Goal: Navigation & Orientation: Find specific page/section

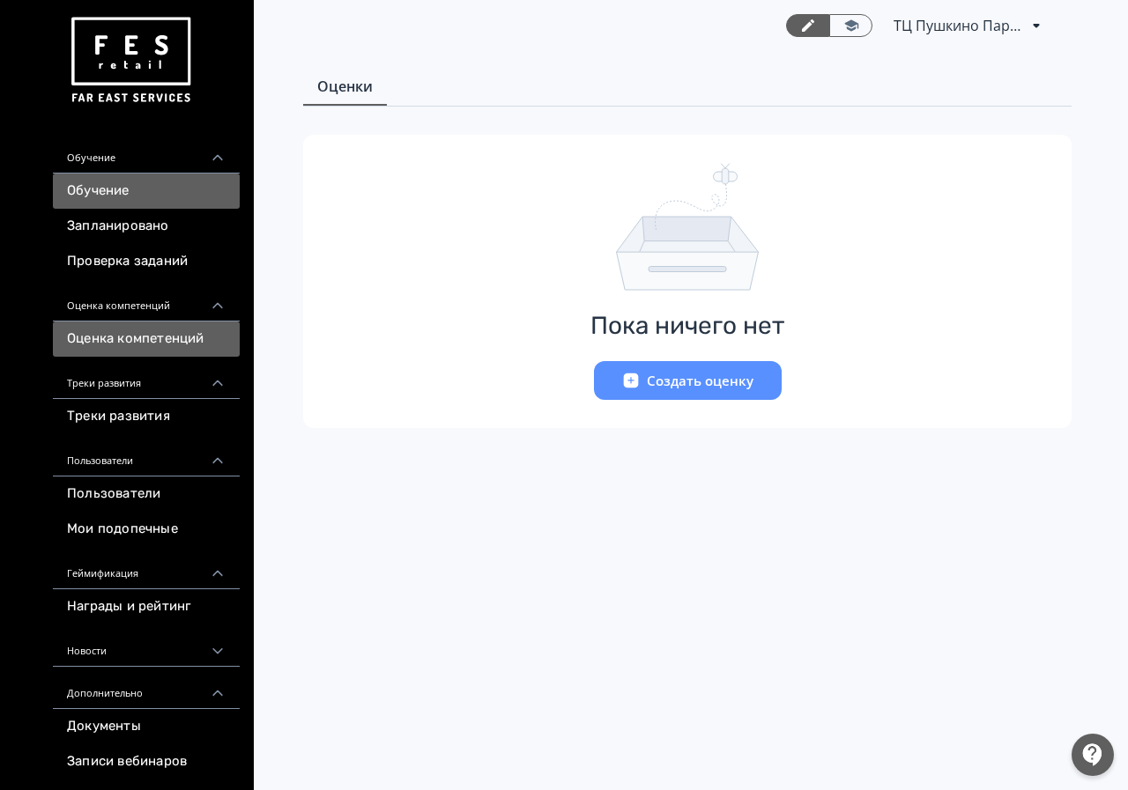
click at [147, 181] on link "Обучение" at bounding box center [146, 191] width 187 height 35
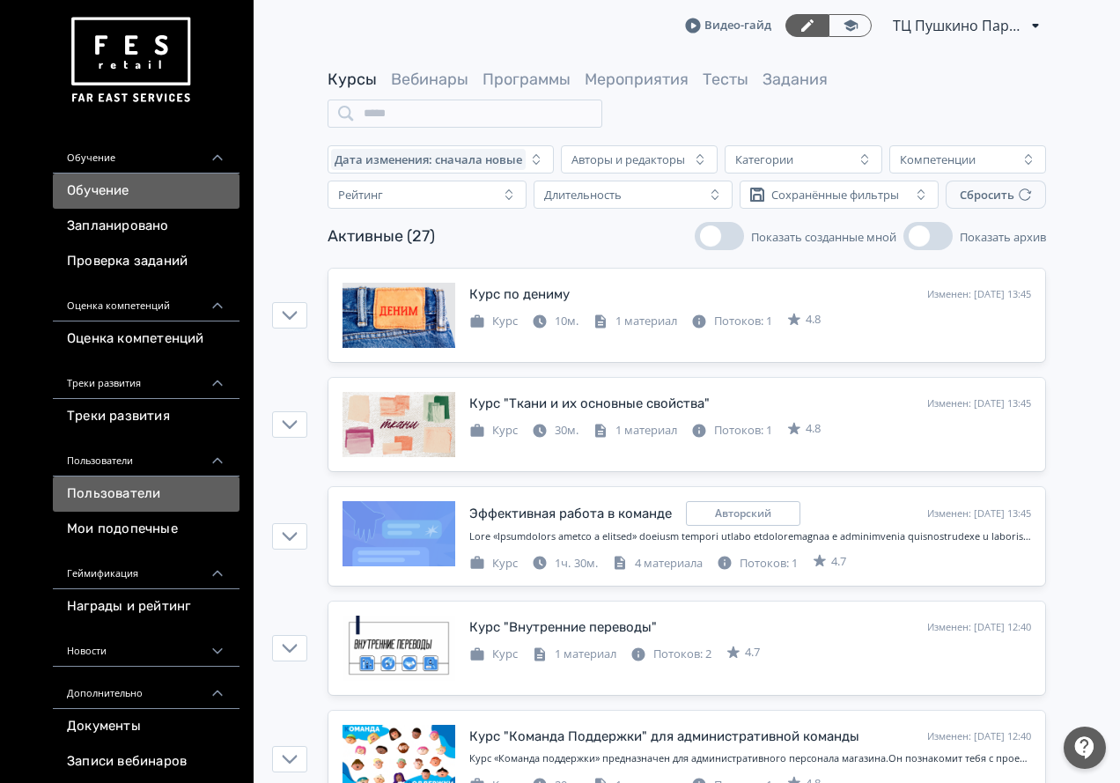
click at [144, 487] on link "Пользователи" at bounding box center [146, 494] width 187 height 35
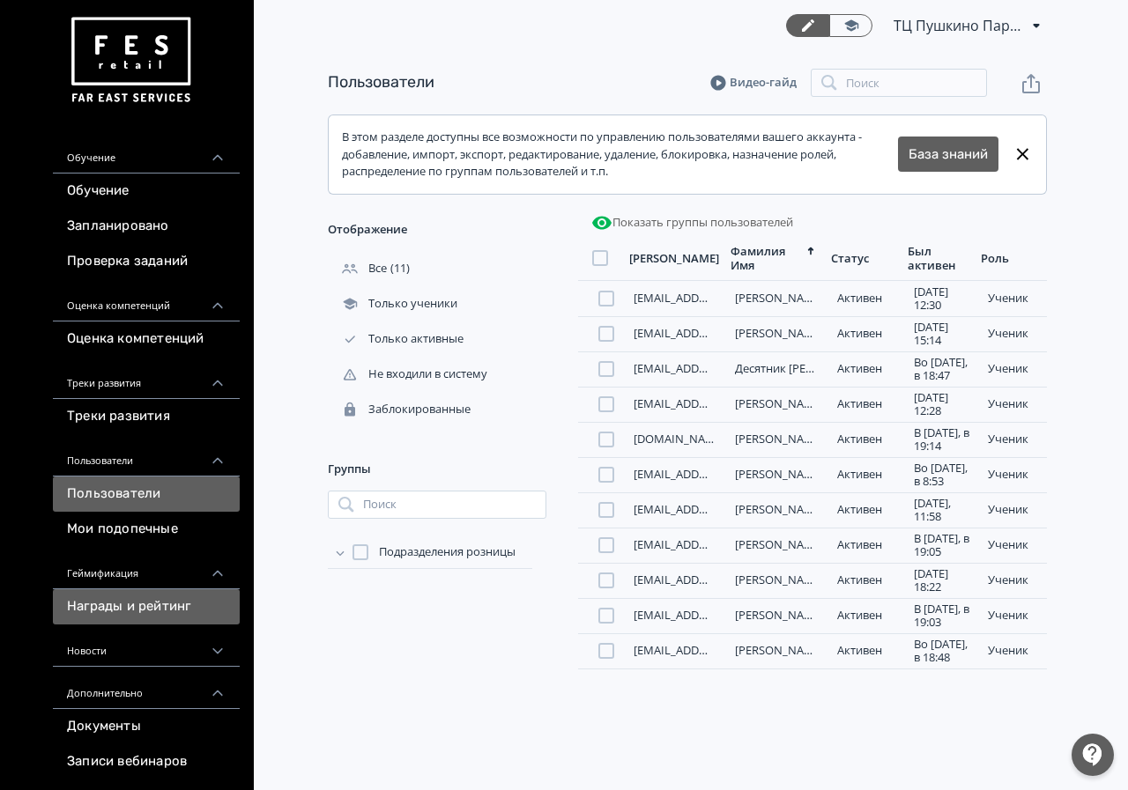
click at [147, 609] on link "Награды и рейтинг" at bounding box center [146, 606] width 187 height 35
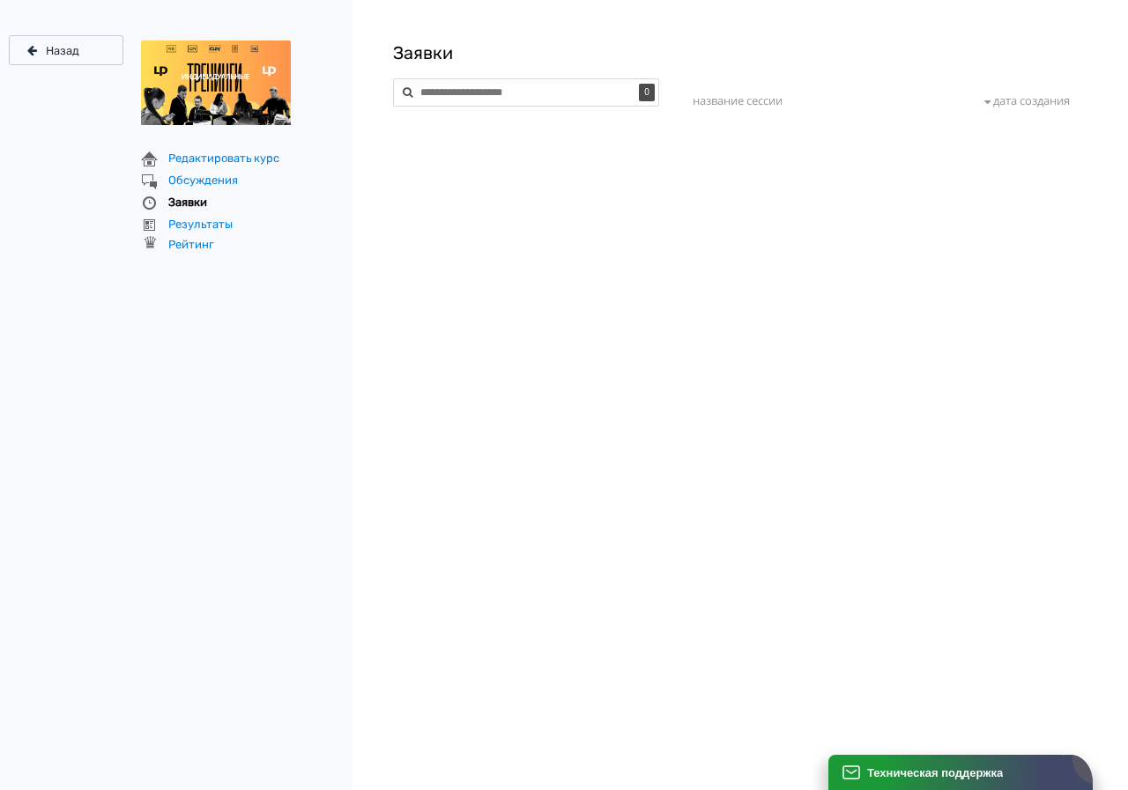
click at [39, 30] on div "Назад Редактировать курс Обсуждения Заявки Результаты Рейтинг" at bounding box center [176, 395] width 352 height 790
click at [47, 50] on div "Назад" at bounding box center [62, 50] width 33 height 11
click at [49, 55] on div "Назад" at bounding box center [62, 50] width 33 height 11
click at [48, 52] on div "Назад" at bounding box center [62, 50] width 33 height 11
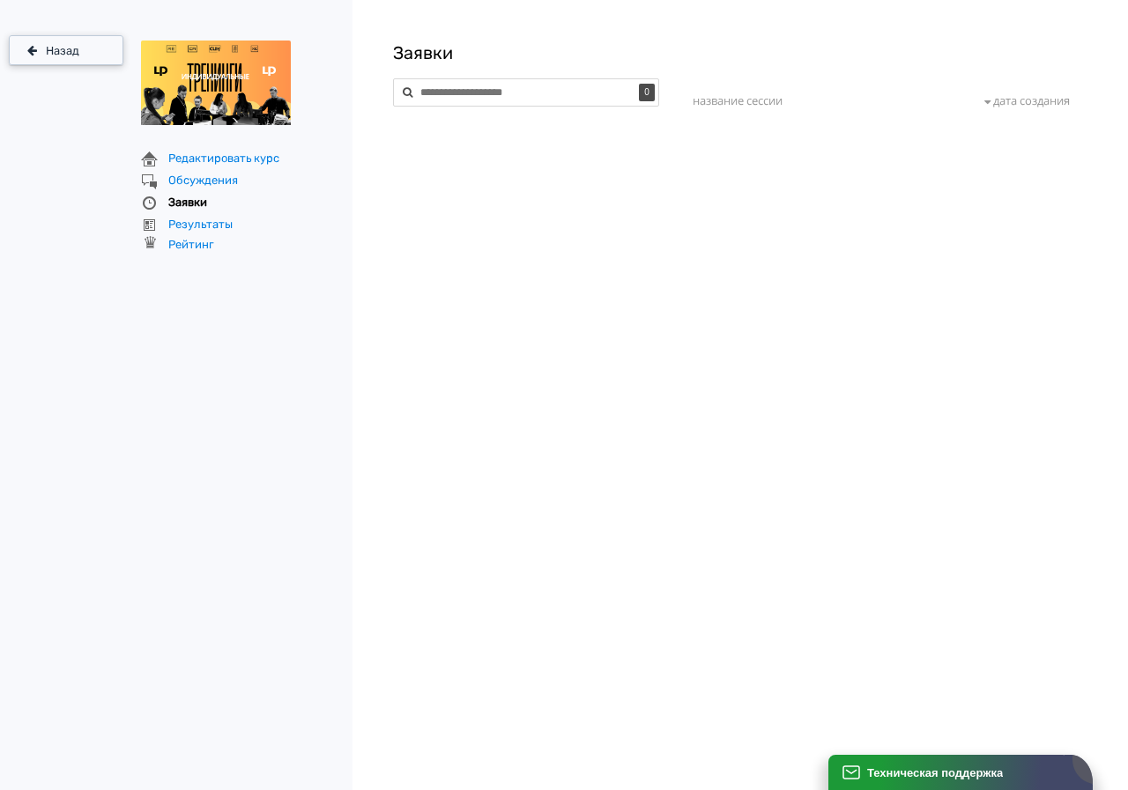
click at [48, 52] on div "Назад" at bounding box center [62, 50] width 33 height 11
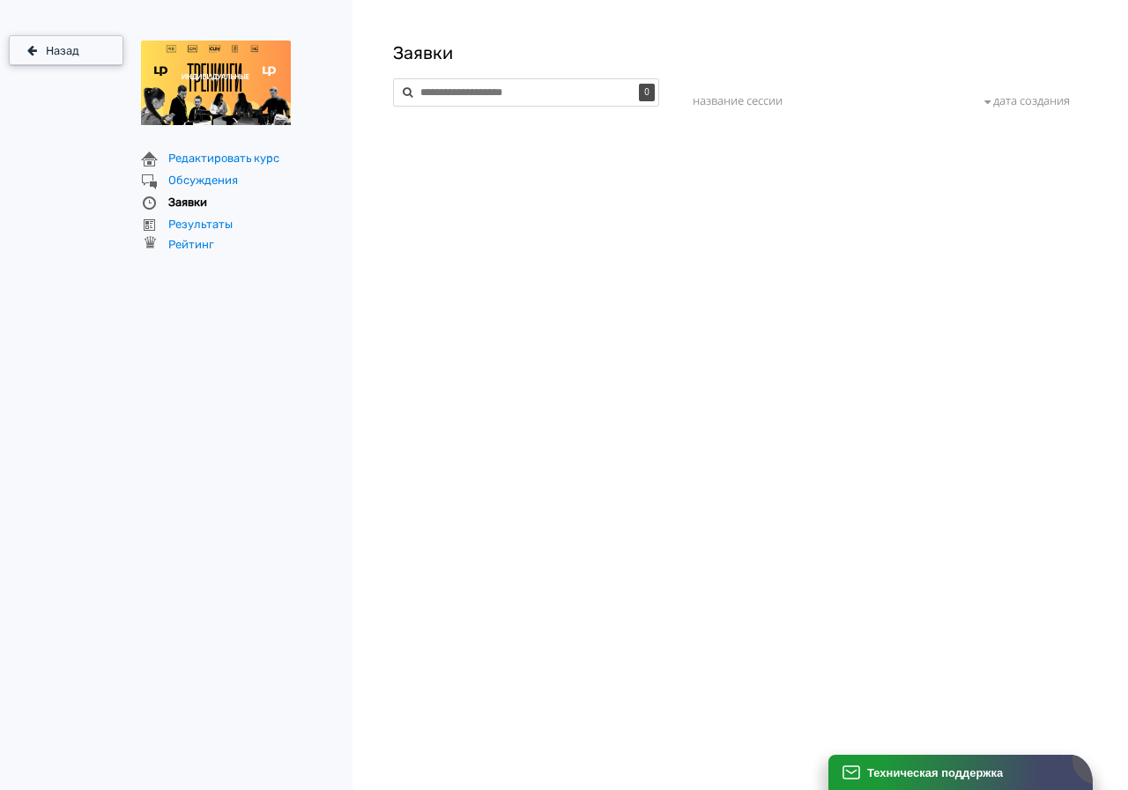
click at [48, 52] on div "Назад" at bounding box center [62, 50] width 33 height 11
